Goal: Task Accomplishment & Management: Use online tool/utility

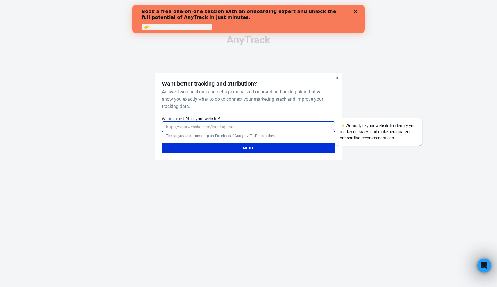
click at [207, 126] on input "What is the URL of your website?" at bounding box center [248, 127] width 173 height 11
type input "[URL][DOMAIN_NAME]"
click at [231, 147] on button "Next" at bounding box center [248, 148] width 173 height 11
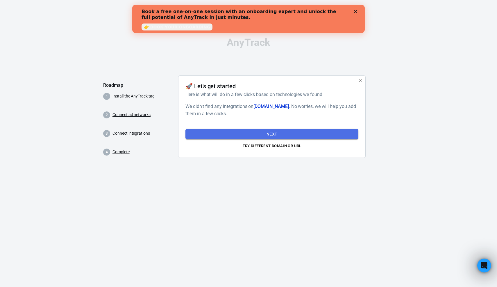
click at [269, 135] on button "Next" at bounding box center [271, 134] width 173 height 11
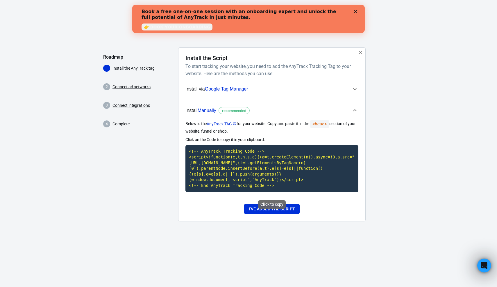
click at [269, 184] on code "<!-- AnyTrack Tracking Code --> <script>!function(e,t,n,s,a){(a=t.createElement…" at bounding box center [271, 168] width 173 height 47
click at [265, 212] on button "I've added the script" at bounding box center [271, 209] width 55 height 11
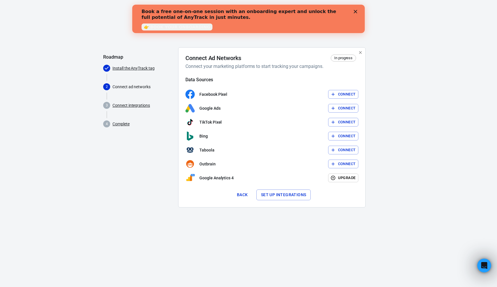
click at [337, 94] on button "Connect" at bounding box center [343, 94] width 30 height 9
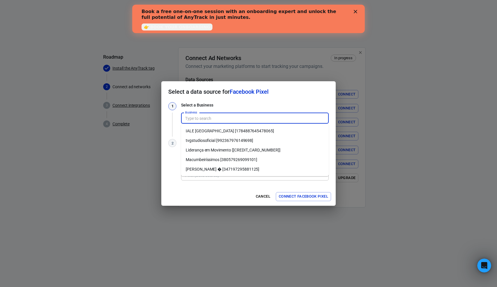
click at [209, 120] on input "Business" at bounding box center [254, 118] width 143 height 7
click at [216, 129] on li "IALE [GEOGRAPHIC_DATA] [1784887645478065]" at bounding box center [255, 131] width 148 height 10
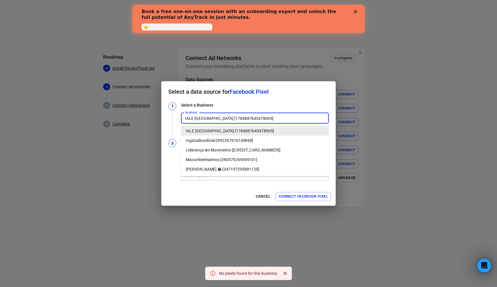
click at [251, 120] on input "IALE [GEOGRAPHIC_DATA] [1784887645478065]" at bounding box center [254, 118] width 143 height 7
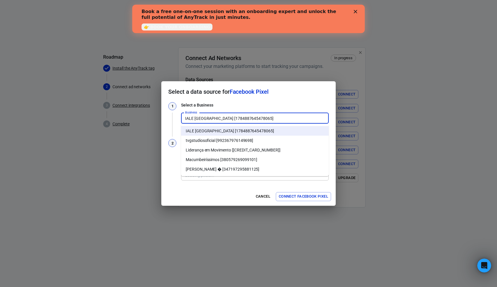
click at [223, 170] on li "[PERSON_NAME] � [347197295881125]" at bounding box center [255, 170] width 148 height 10
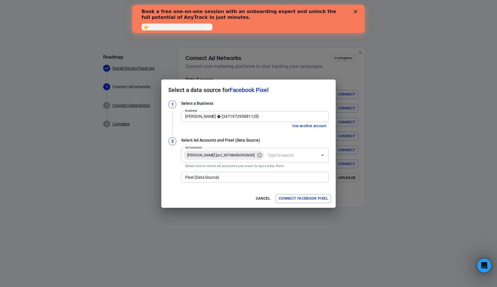
click at [289, 154] on input "Ad Accounts" at bounding box center [291, 155] width 52 height 7
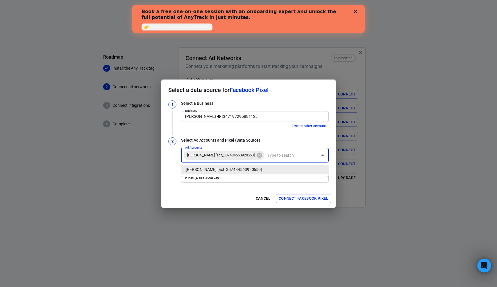
click at [289, 154] on input "Ad Accounts" at bounding box center [291, 155] width 52 height 7
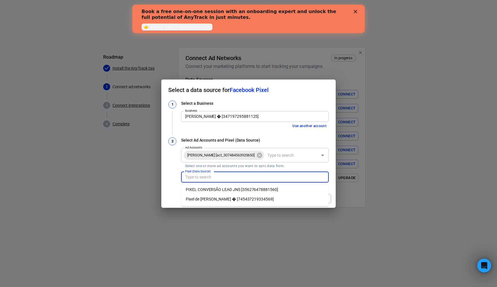
click at [251, 178] on input "Pixel (Data Source)" at bounding box center [254, 177] width 143 height 7
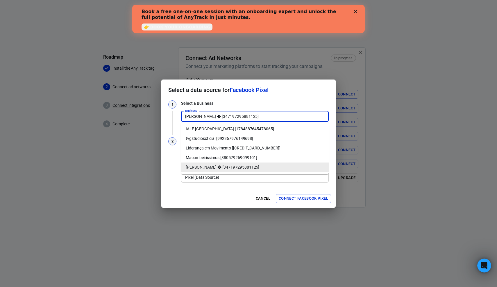
click at [268, 119] on input "[PERSON_NAME] � [347197295881125]" at bounding box center [254, 116] width 143 height 7
click at [236, 157] on li "Macumbeiríssimos [380579269099101]" at bounding box center [255, 158] width 148 height 10
type input "Macumbeiríssimos [380579269099101]"
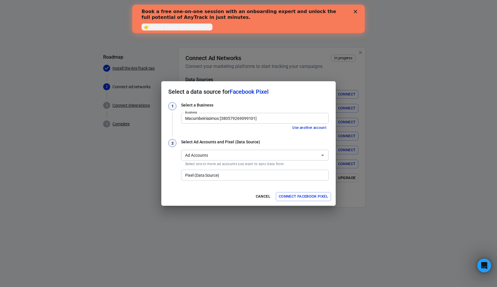
click at [239, 152] on input "Ad Accounts" at bounding box center [250, 155] width 134 height 7
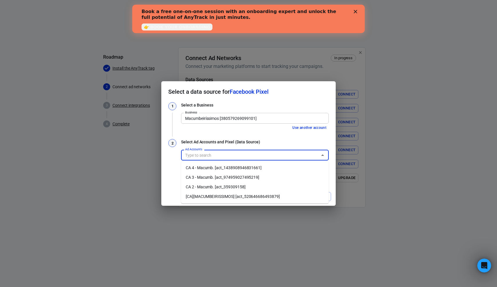
click at [227, 185] on li "CA 2 - Macumb. [act_359309158]" at bounding box center [255, 187] width 148 height 10
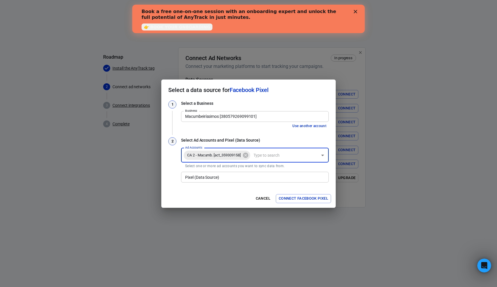
click at [229, 179] on input "Pixel (Data Source)" at bounding box center [254, 177] width 143 height 7
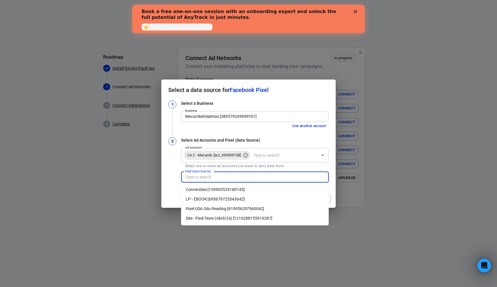
click at [225, 220] on li "Site - Pixel Teste (Abril/24) [1216288155910287]" at bounding box center [255, 219] width 148 height 10
type input "Site - Pixel Teste (Abril/24) [1216288155910287]"
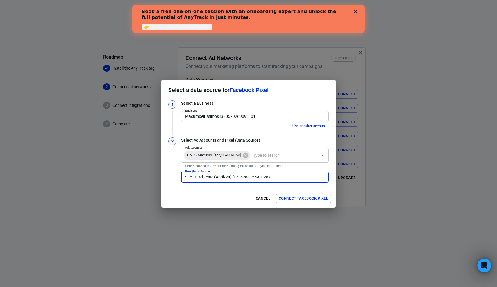
click at [297, 199] on button "Connect Facebook Pixel" at bounding box center [303, 198] width 55 height 9
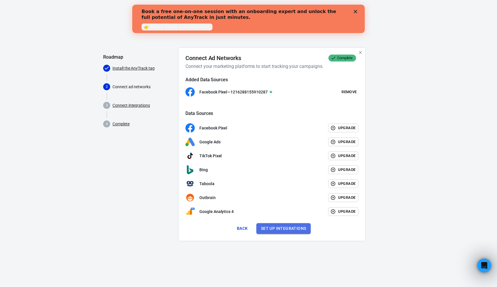
click at [285, 230] on button "Set up integrations" at bounding box center [283, 228] width 55 height 11
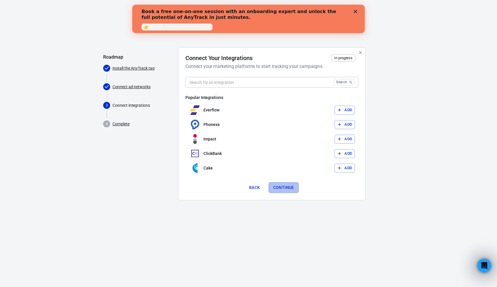
click at [286, 189] on button "Continue" at bounding box center [283, 187] width 30 height 11
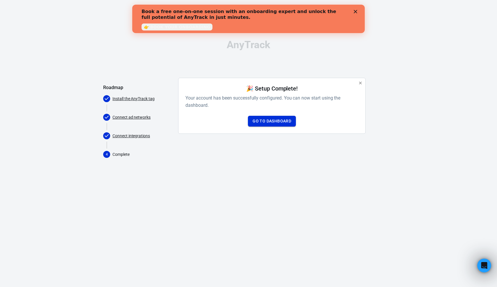
click at [276, 120] on link "Go to Dashboard" at bounding box center [272, 121] width 48 height 11
